Goal: Task Accomplishment & Management: Use online tool/utility

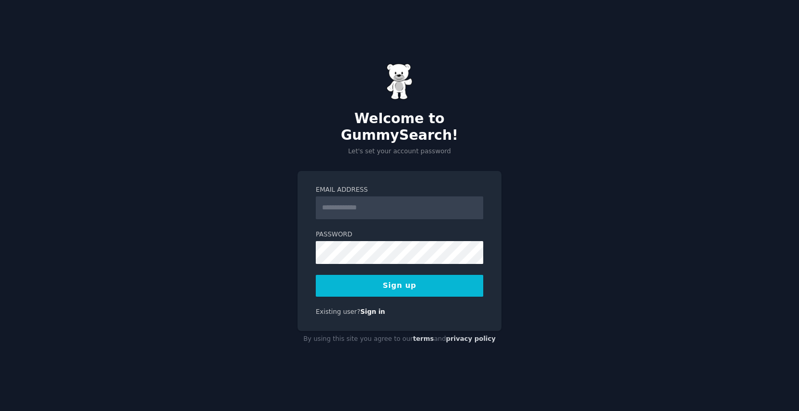
click at [401, 207] on input "Email Address" at bounding box center [399, 208] width 167 height 23
type input "**********"
click at [380, 284] on button "Sign up" at bounding box center [399, 286] width 167 height 22
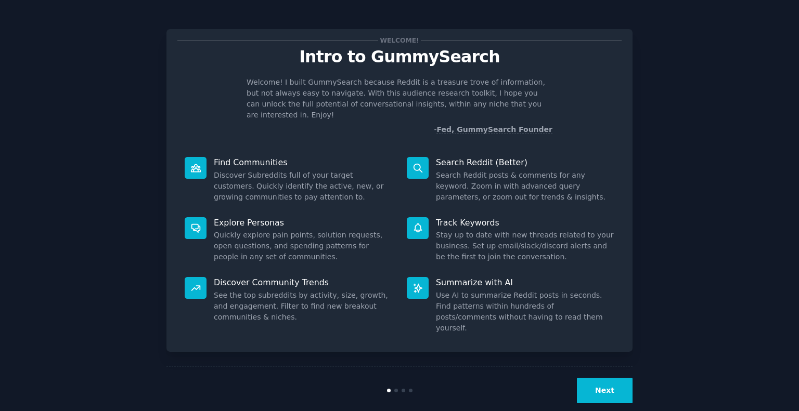
click at [608, 378] on button "Next" at bounding box center [605, 390] width 56 height 25
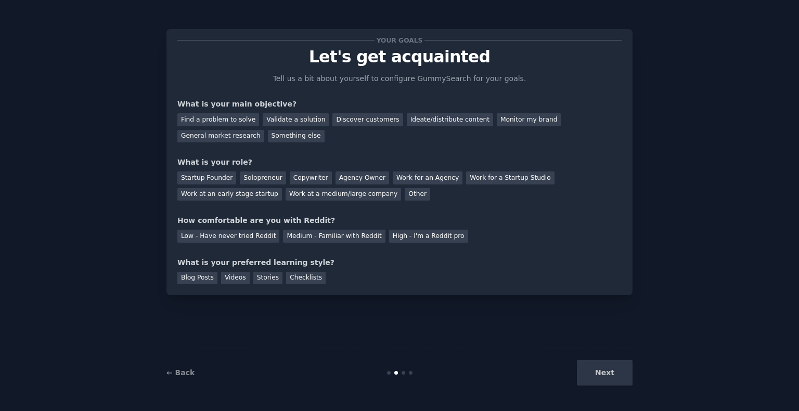
click at [602, 370] on div "Next" at bounding box center [554, 372] width 155 height 25
click at [219, 118] on div "Find a problem to solve" at bounding box center [218, 119] width 82 height 13
click at [350, 124] on div "Discover customers" at bounding box center [367, 119] width 70 height 13
click at [201, 119] on div "Find a problem to solve" at bounding box center [218, 119] width 82 height 13
click at [404, 191] on div "Other" at bounding box center [416, 194] width 25 height 13
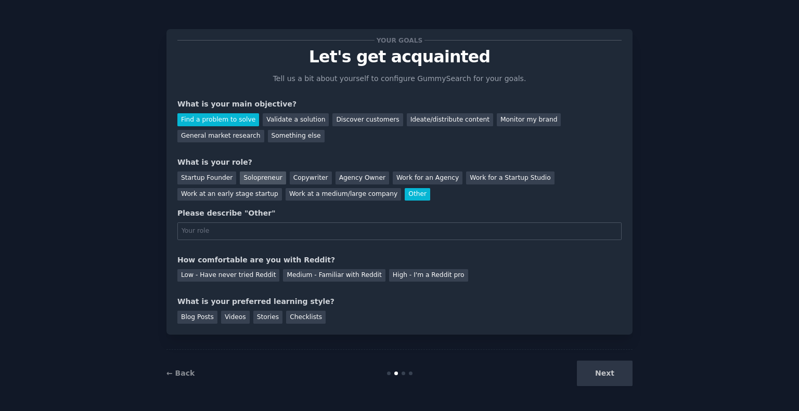
click at [253, 174] on div "Solopreneur" at bounding box center [263, 178] width 46 height 13
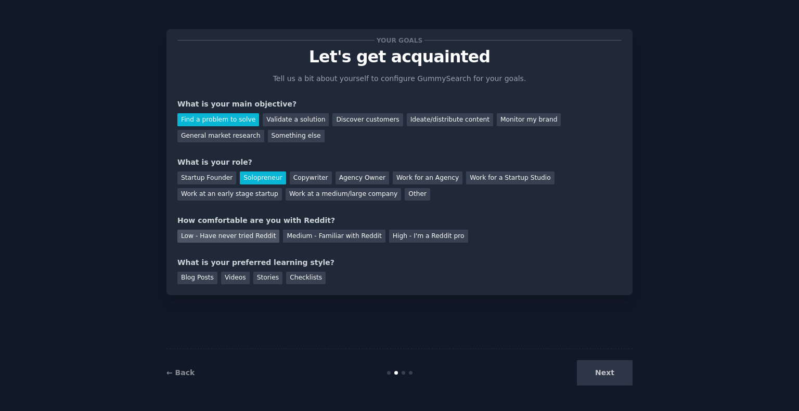
click at [202, 235] on div "Low - Have never tried Reddit" at bounding box center [228, 236] width 102 height 13
click at [313, 233] on div "Medium - Familiar with Reddit" at bounding box center [334, 236] width 102 height 13
click at [598, 381] on div "Next" at bounding box center [554, 372] width 155 height 25
click at [601, 371] on div "Next" at bounding box center [554, 372] width 155 height 25
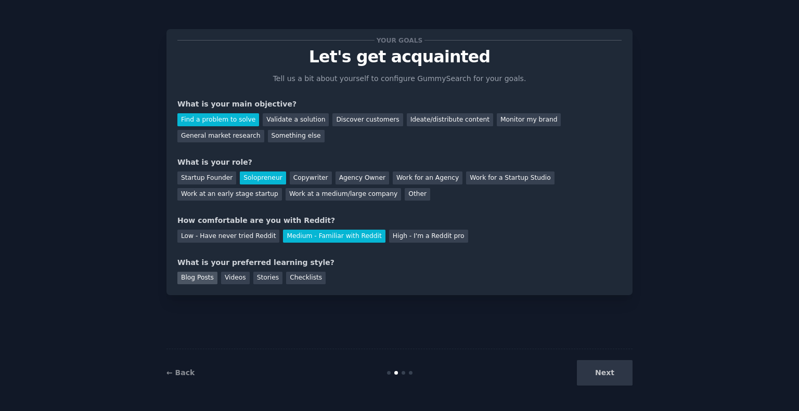
click at [203, 278] on div "Blog Posts" at bounding box center [197, 278] width 40 height 13
click at [598, 373] on button "Next" at bounding box center [605, 372] width 56 height 25
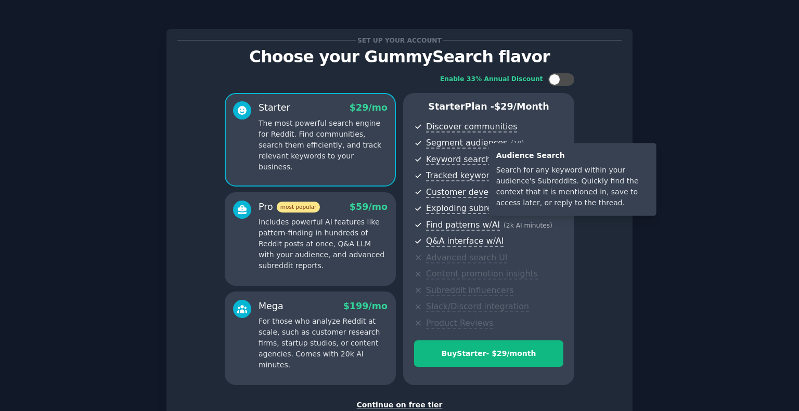
scroll to position [72, 0]
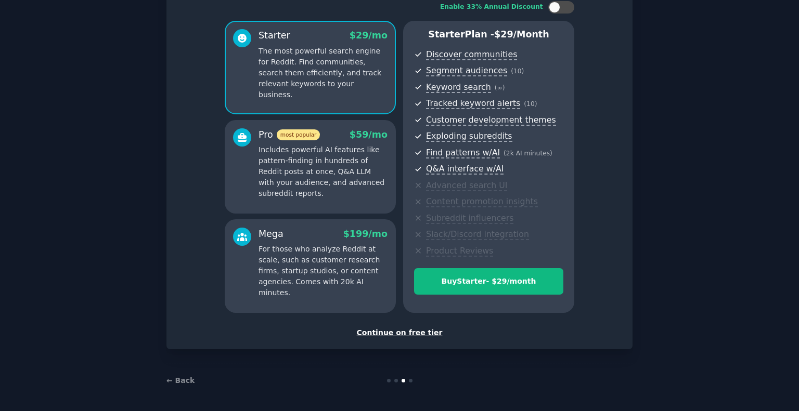
click at [383, 330] on div "Continue on free tier" at bounding box center [399, 333] width 444 height 11
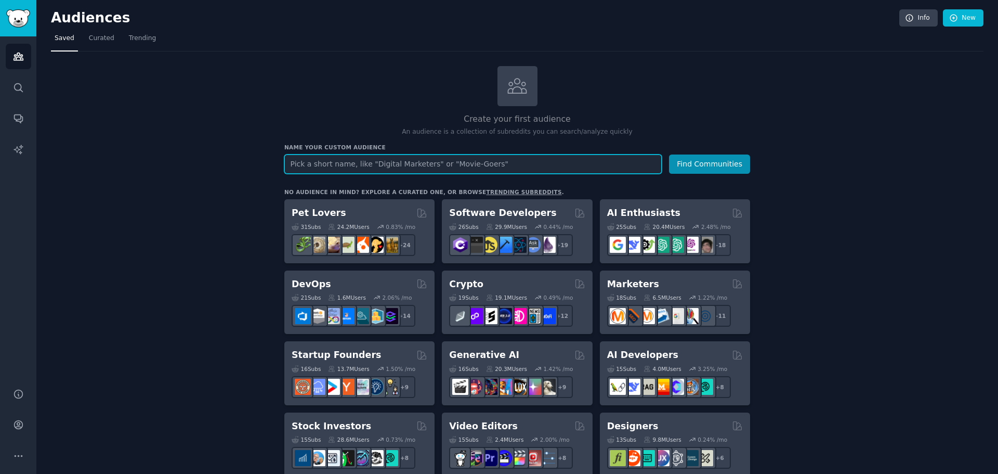
click at [415, 165] on input "text" at bounding box center [472, 163] width 377 height 19
type input "joint supplements"
click at [669, 154] on button "Find Communities" at bounding box center [709, 163] width 81 height 19
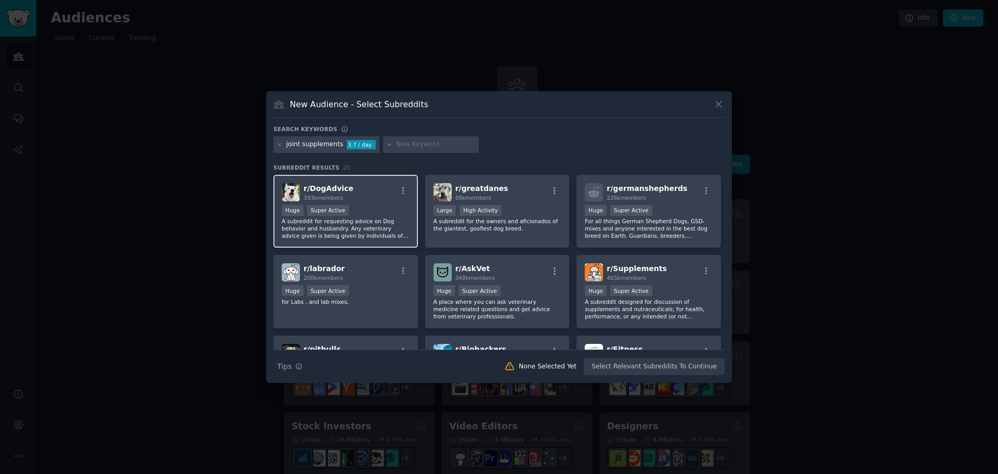
click at [390, 207] on div "100,000 - 1,000,000 members Huge Super Active" at bounding box center [346, 211] width 128 height 13
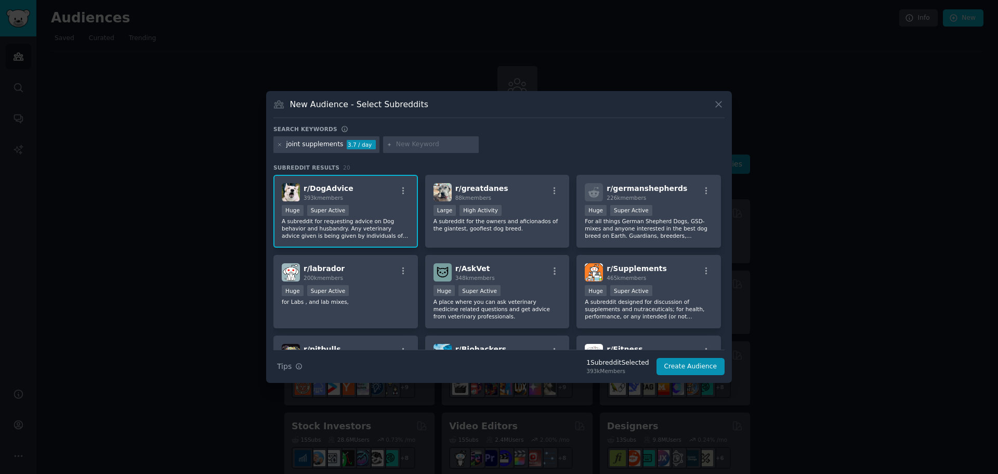
click at [374, 225] on p "A subreddit for requesting advice on Dog behavior and husbandry. Any veterinary…" at bounding box center [346, 228] width 128 height 22
click at [403, 147] on input "text" at bounding box center [435, 144] width 79 height 9
type input "men"
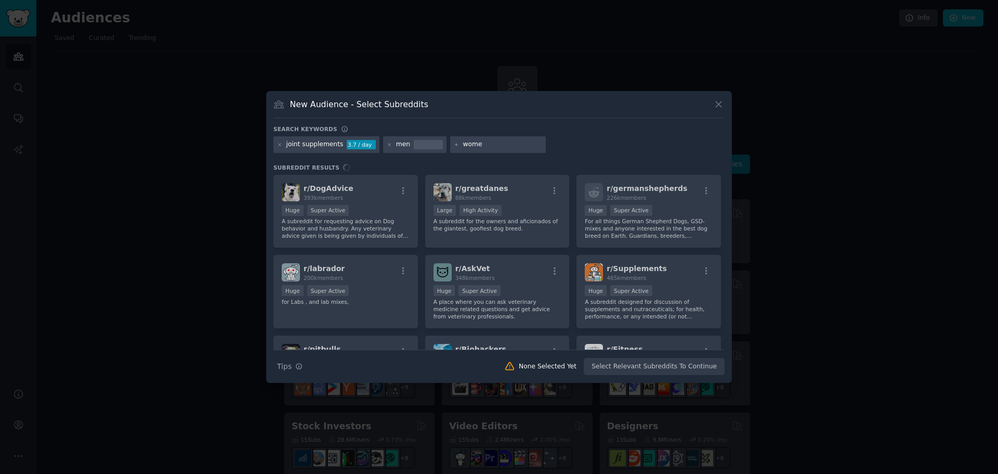
type input "women"
click at [634, 139] on div "joint supplements 3.7 / day men women" at bounding box center [498, 146] width 451 height 20
click at [292, 365] on button "Search Tips Tips" at bounding box center [289, 366] width 33 height 18
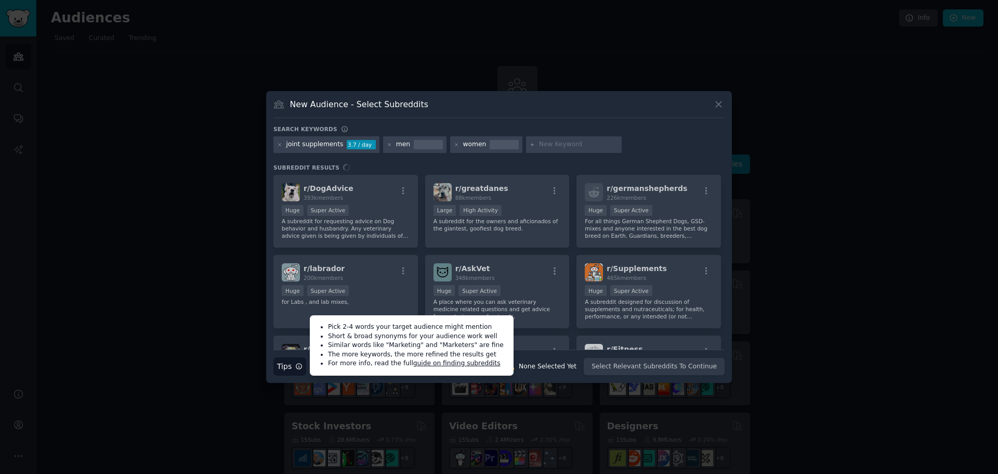
click at [362, 162] on div "Search keywords joint supplements 3.7 / day men women Subreddit Results r/ DogA…" at bounding box center [498, 250] width 451 height 250
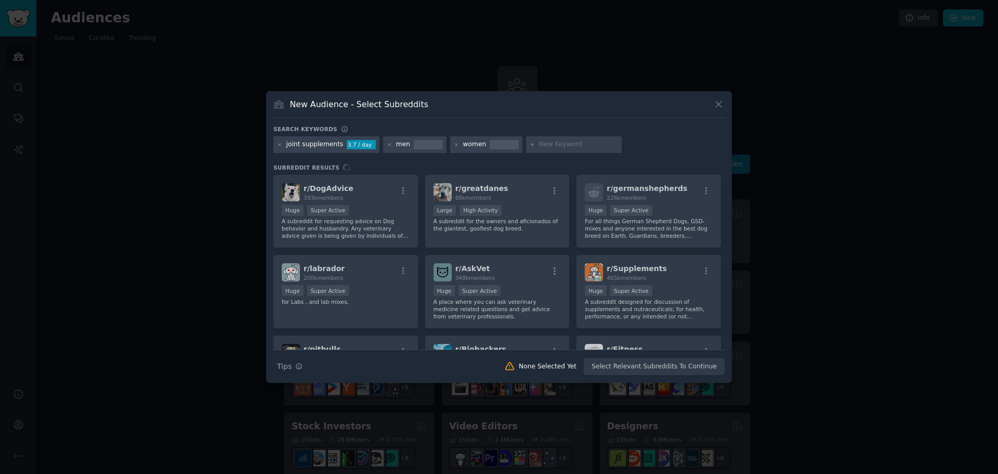
click at [540, 141] on input "text" at bounding box center [578, 144] width 79 height 9
click at [466, 142] on div "women" at bounding box center [474, 144] width 23 height 9
drag, startPoint x: 339, startPoint y: 214, endPoint x: 544, endPoint y: 208, distance: 204.4
click at [339, 214] on div "r/ DogAdvice 393k members 100,000 - 1,000,000 members Huge Super Active A subre…" at bounding box center [498, 262] width 451 height 175
click at [545, 207] on div "r/ DogAdvice 393k members 100,000 - 1,000,000 members Huge Super Active A subre…" at bounding box center [498, 262] width 451 height 175
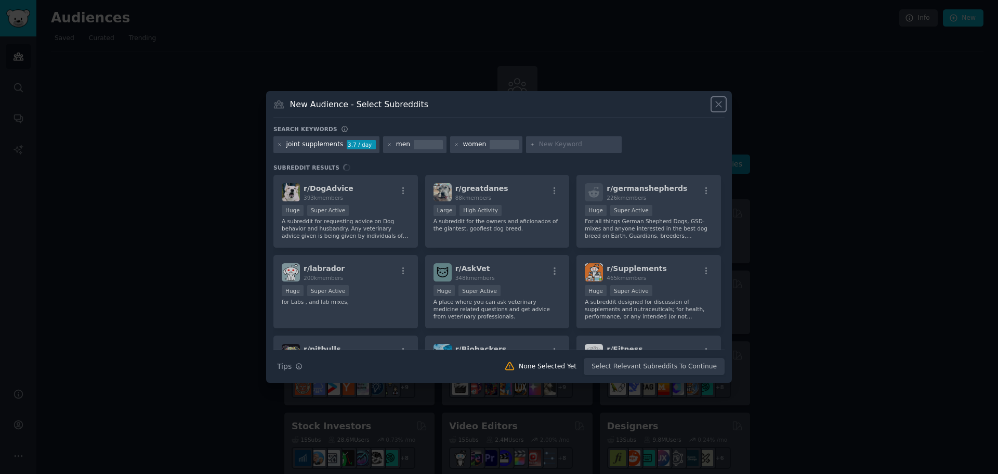
click at [716, 104] on icon at bounding box center [718, 104] width 11 height 11
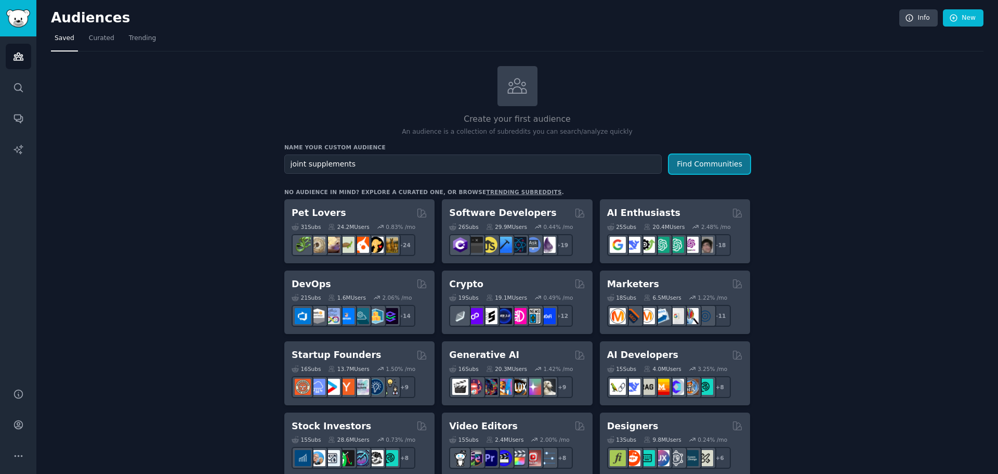
click at [704, 163] on button "Find Communities" at bounding box center [709, 163] width 81 height 19
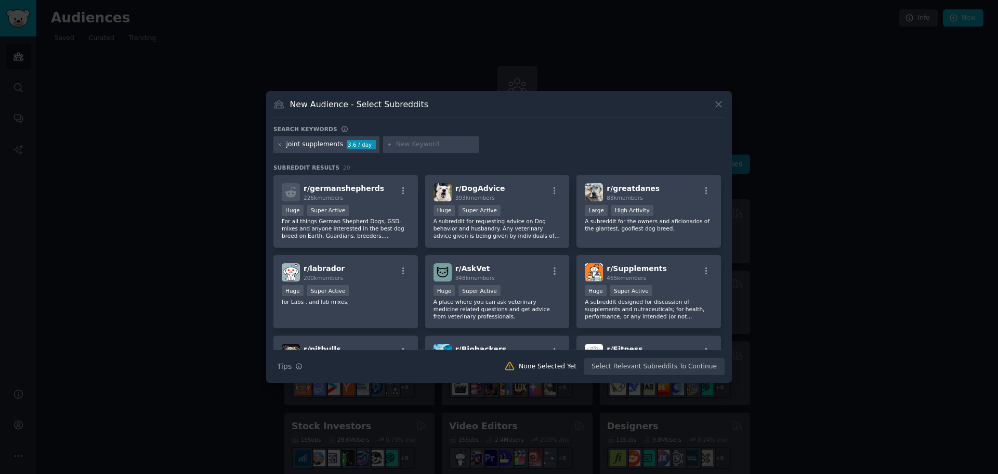
click at [413, 145] on input "text" at bounding box center [435, 144] width 79 height 9
type input "men"
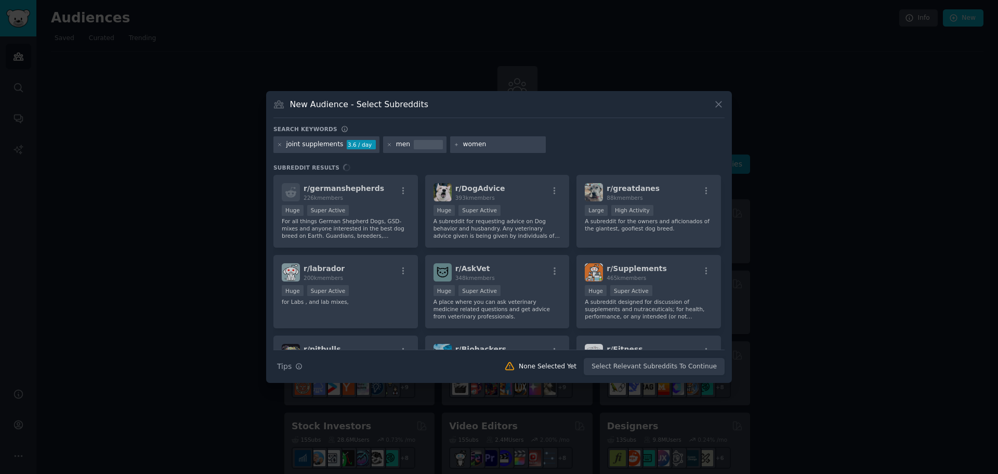
type input "women"
click at [488, 113] on div "New Audience - Select Subreddits" at bounding box center [498, 108] width 451 height 20
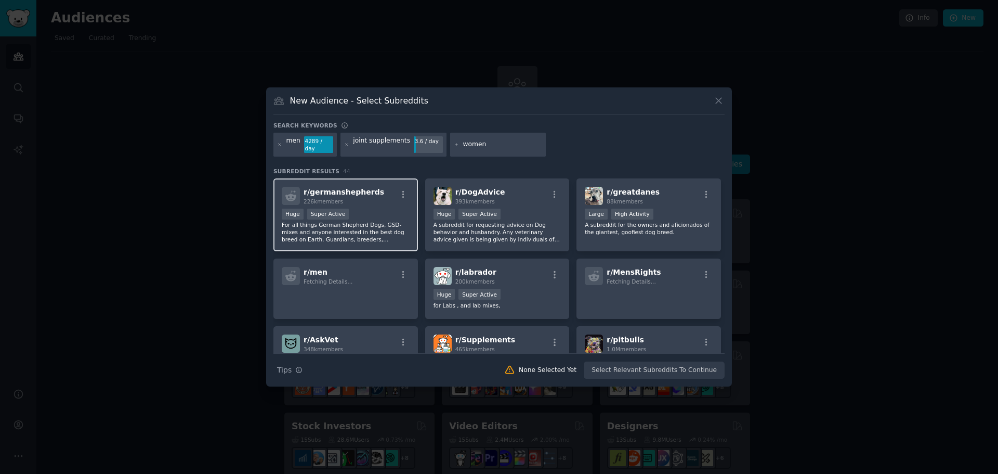
drag, startPoint x: 386, startPoint y: 211, endPoint x: 398, endPoint y: 211, distance: 11.4
click at [386, 211] on div "Huge Super Active" at bounding box center [346, 214] width 128 height 13
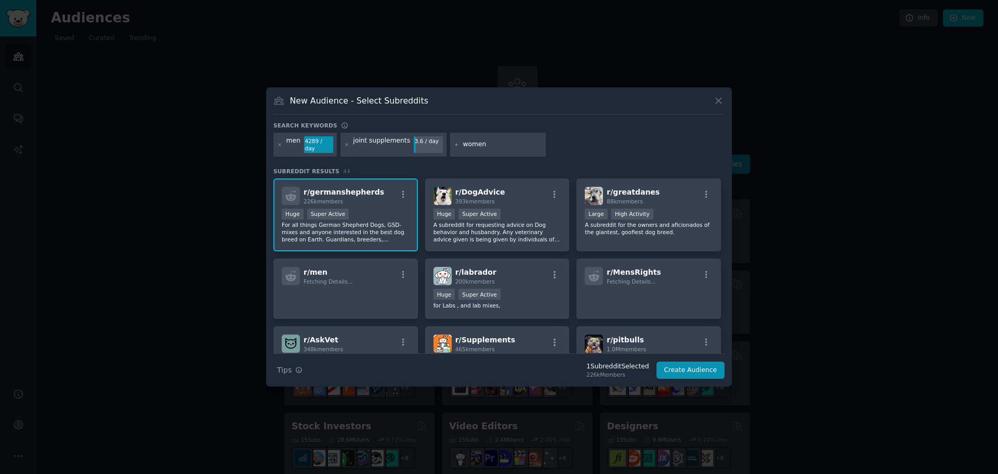
drag, startPoint x: 531, startPoint y: 209, endPoint x: 733, endPoint y: 221, distance: 202.1
click at [535, 209] on div ">= 95th percentile for submissions / day Huge Super Active" at bounding box center [498, 214] width 128 height 13
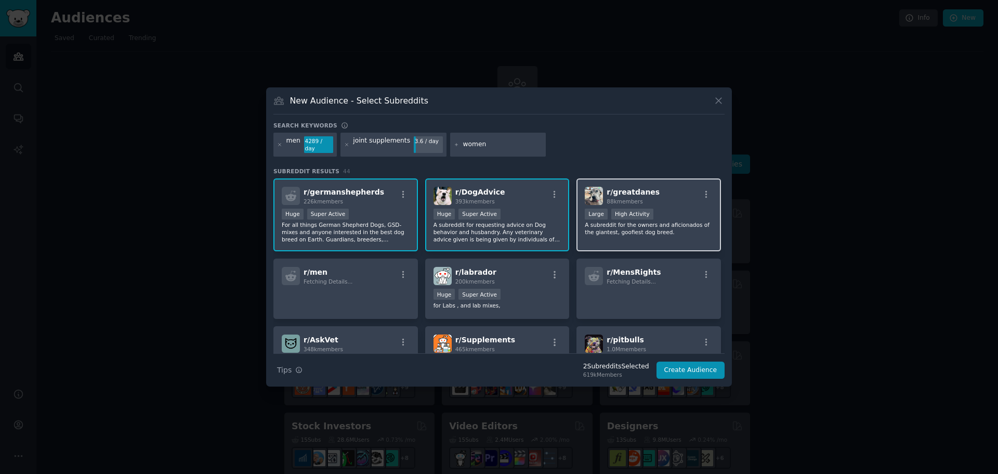
click at [700, 221] on p "A subreddit for the owners and aficionados of the giantest, goofiest dog breed." at bounding box center [649, 228] width 128 height 15
click at [699, 364] on button "Create Audience" at bounding box center [691, 370] width 69 height 18
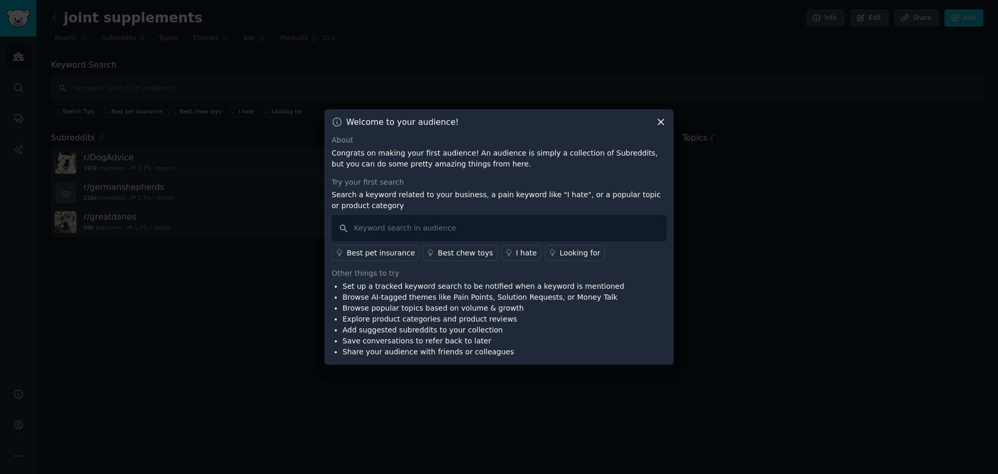
click at [660, 124] on icon at bounding box center [661, 121] width 11 height 11
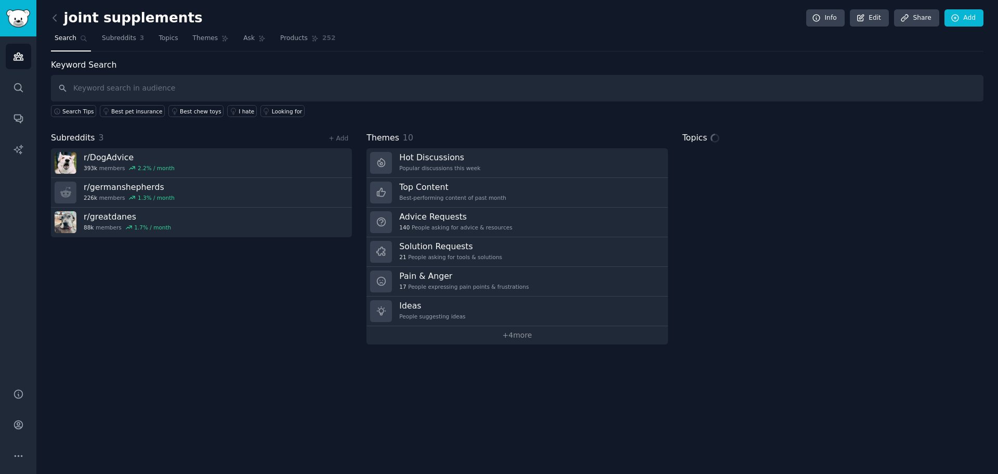
click at [175, 40] on nav "Search Subreddits 3 Topics Themes Ask Products 252" at bounding box center [517, 40] width 933 height 21
click at [164, 40] on span "Topics" at bounding box center [168, 38] width 19 height 9
